Goal: Navigation & Orientation: Go to known website

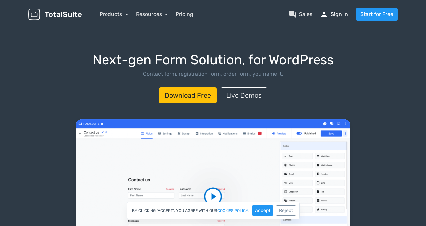
click at [343, 14] on link "person Sign in" at bounding box center [334, 14] width 28 height 8
